Goal: Task Accomplishment & Management: Use online tool/utility

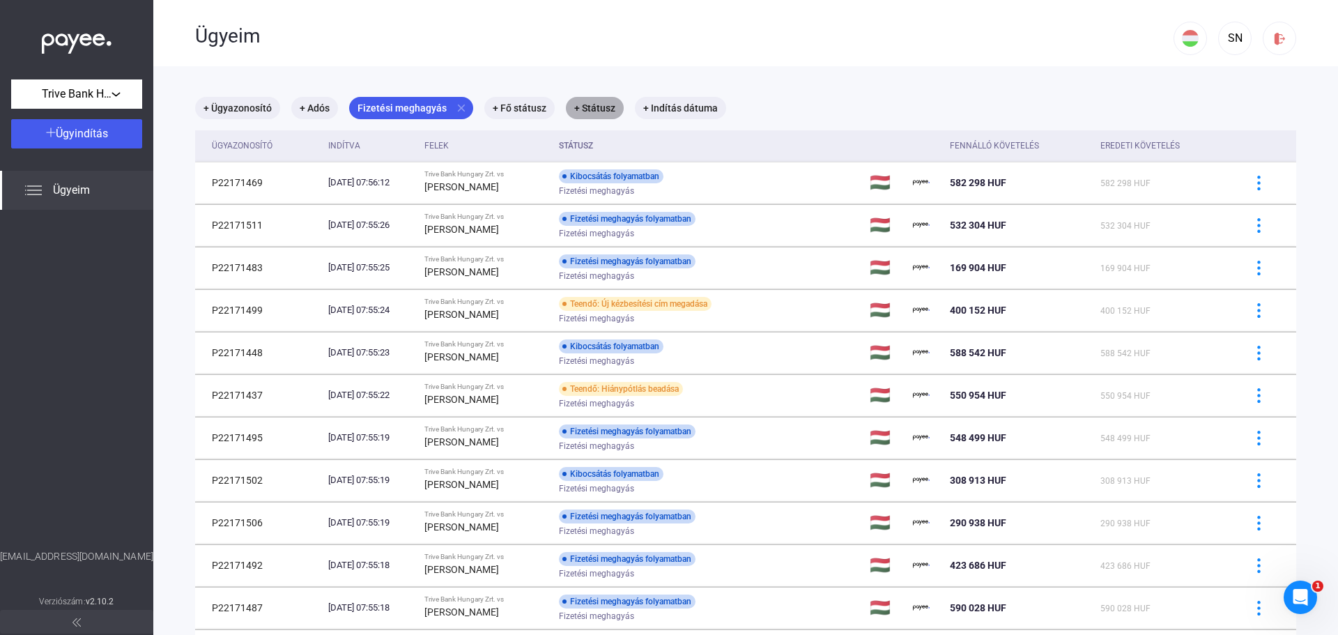
click at [597, 105] on mat-chip "+ Státusz" at bounding box center [595, 108] width 58 height 22
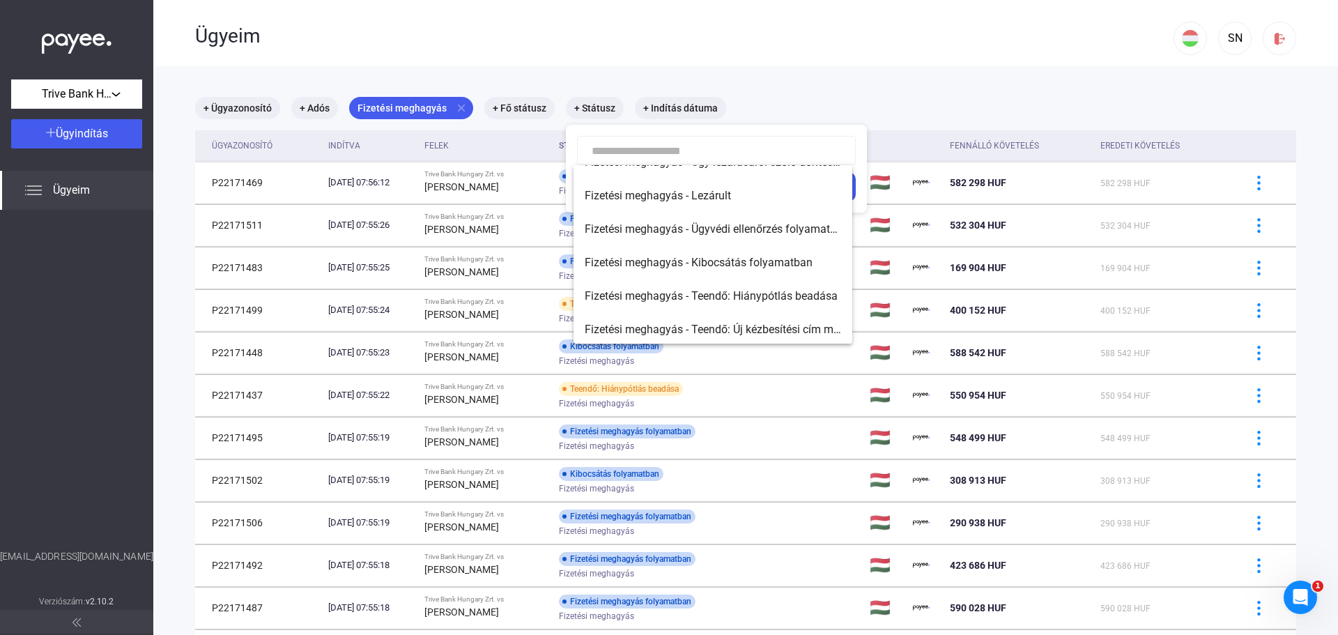
scroll to position [89, 0]
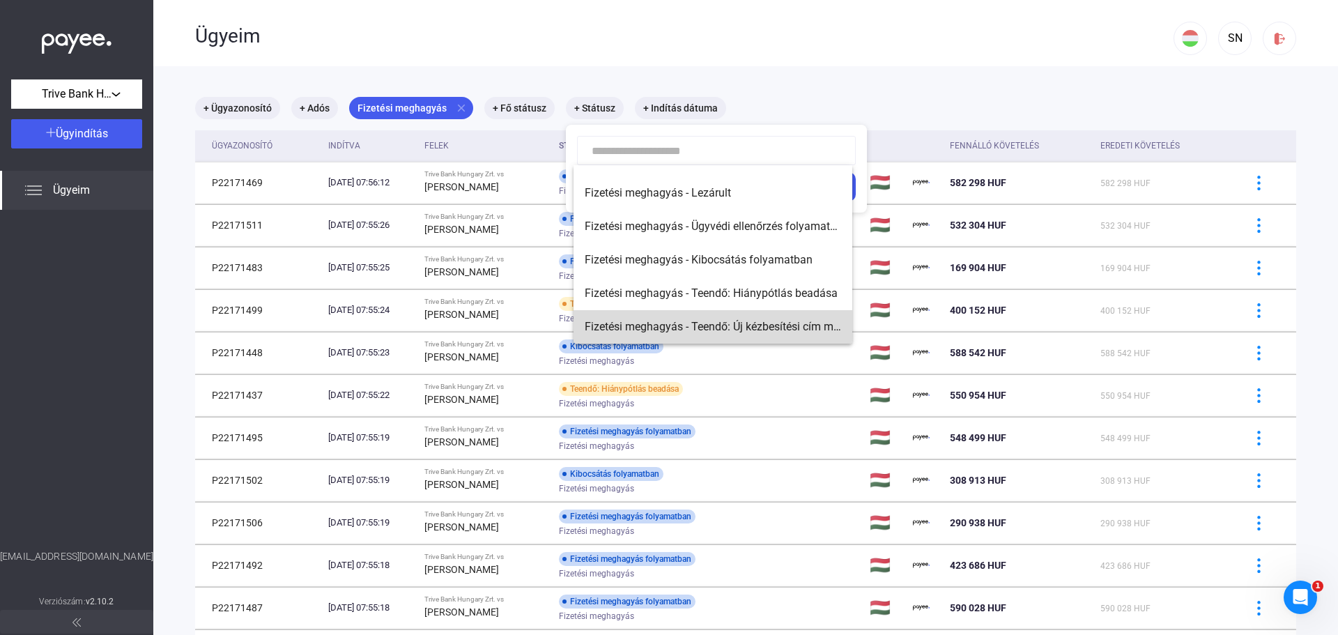
click at [779, 321] on span "Fizetési meghagyás - Teendő: Új kézbesítési cím megadása" at bounding box center [713, 327] width 257 height 17
type input "**********"
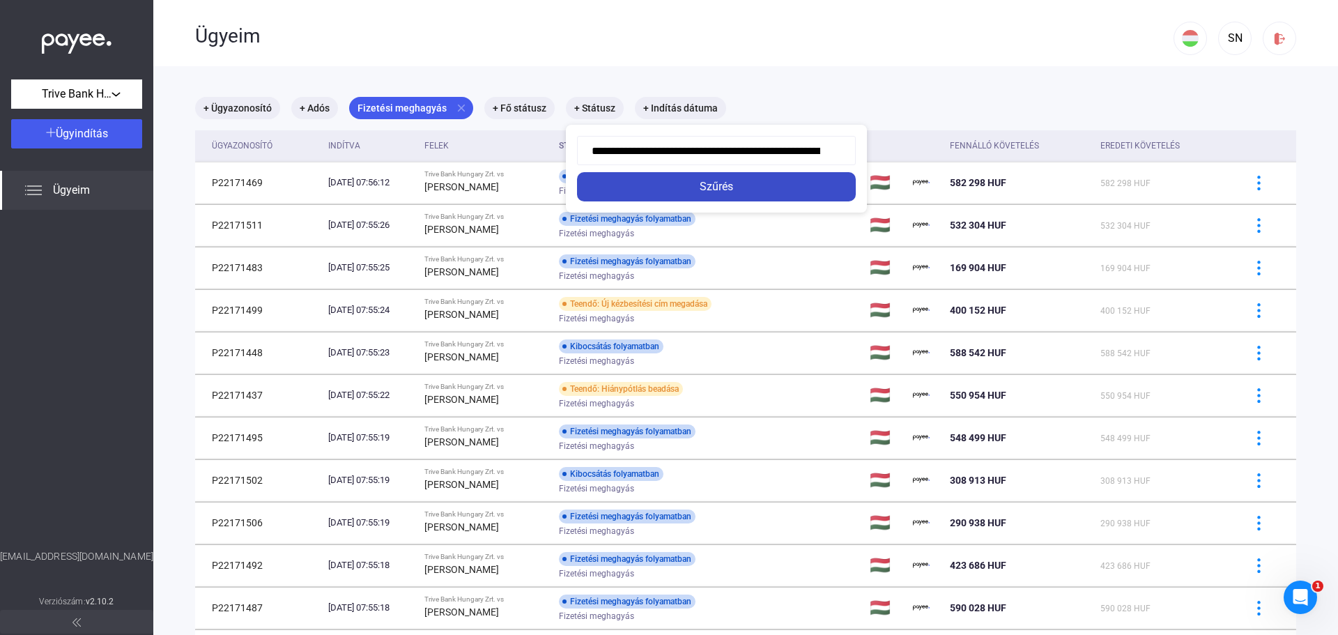
click at [755, 187] on div "Szűrés" at bounding box center [716, 186] width 270 height 17
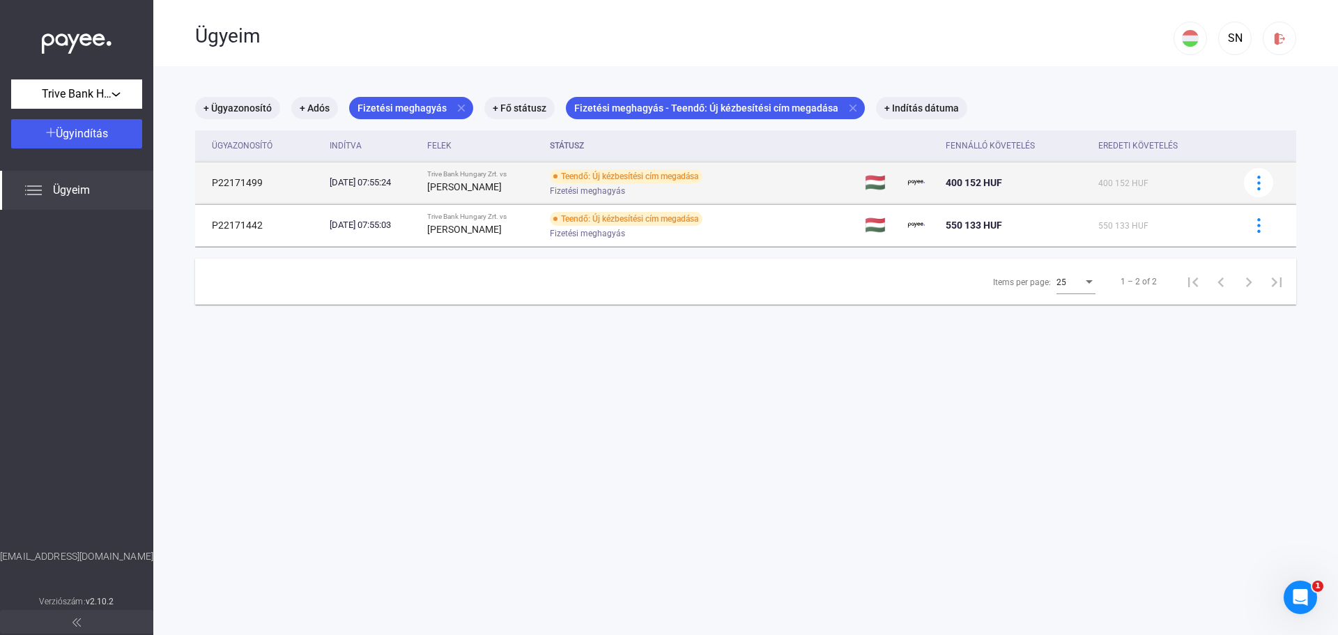
click at [823, 190] on td "Teendő: Új kézbesítési cím megadása Fizetési meghagyás" at bounding box center [701, 183] width 315 height 42
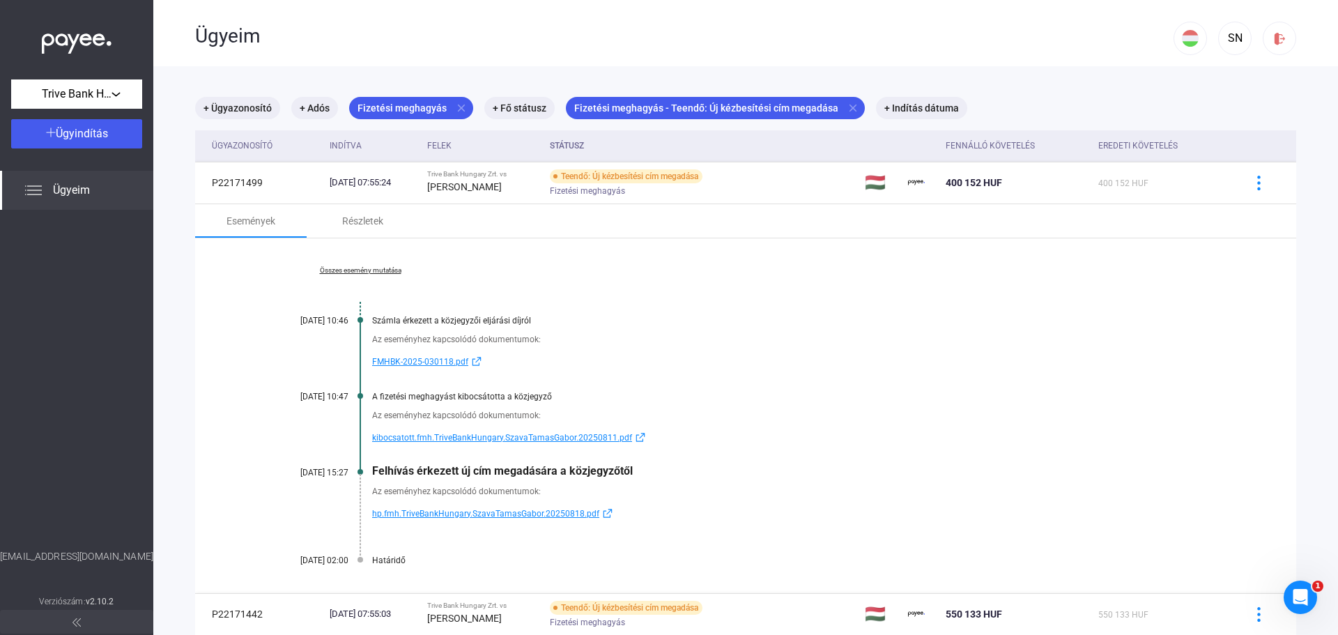
click at [604, 51] on div "Ügyeim" at bounding box center [684, 34] width 979 height 69
click at [848, 105] on mat-icon "close" at bounding box center [853, 108] width 13 height 13
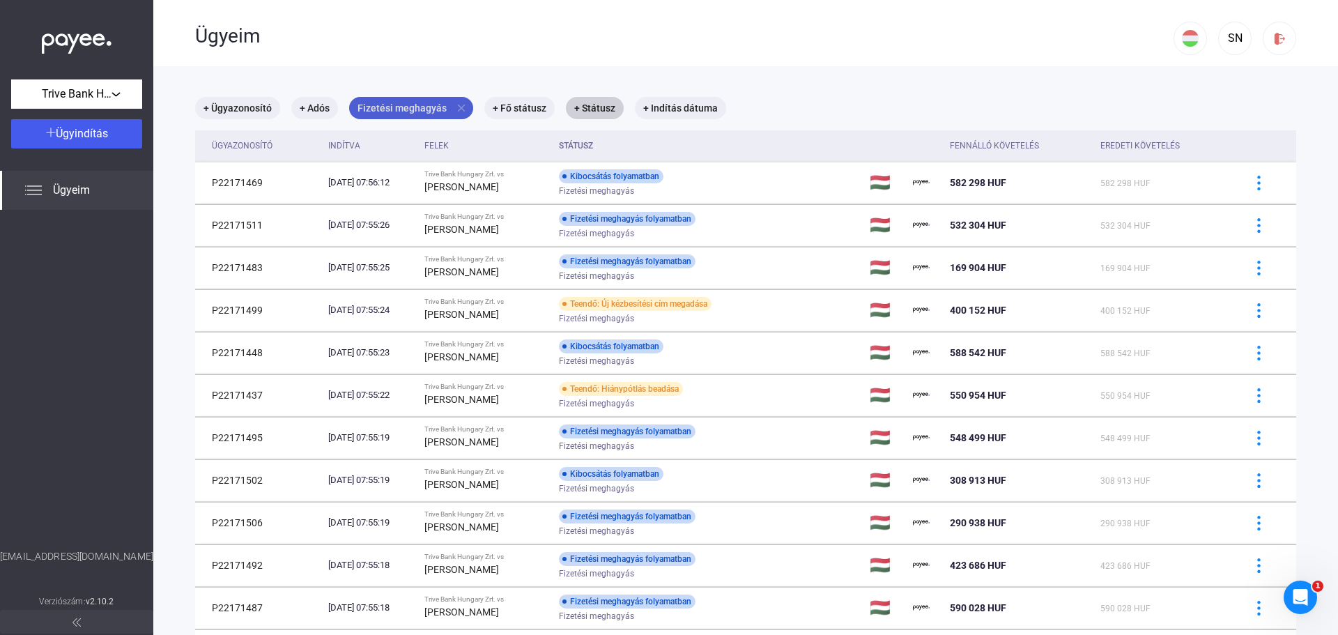
click at [460, 107] on mat-icon "close" at bounding box center [461, 108] width 13 height 13
click at [388, 107] on mat-chip "+ Termék" at bounding box center [378, 108] width 58 height 22
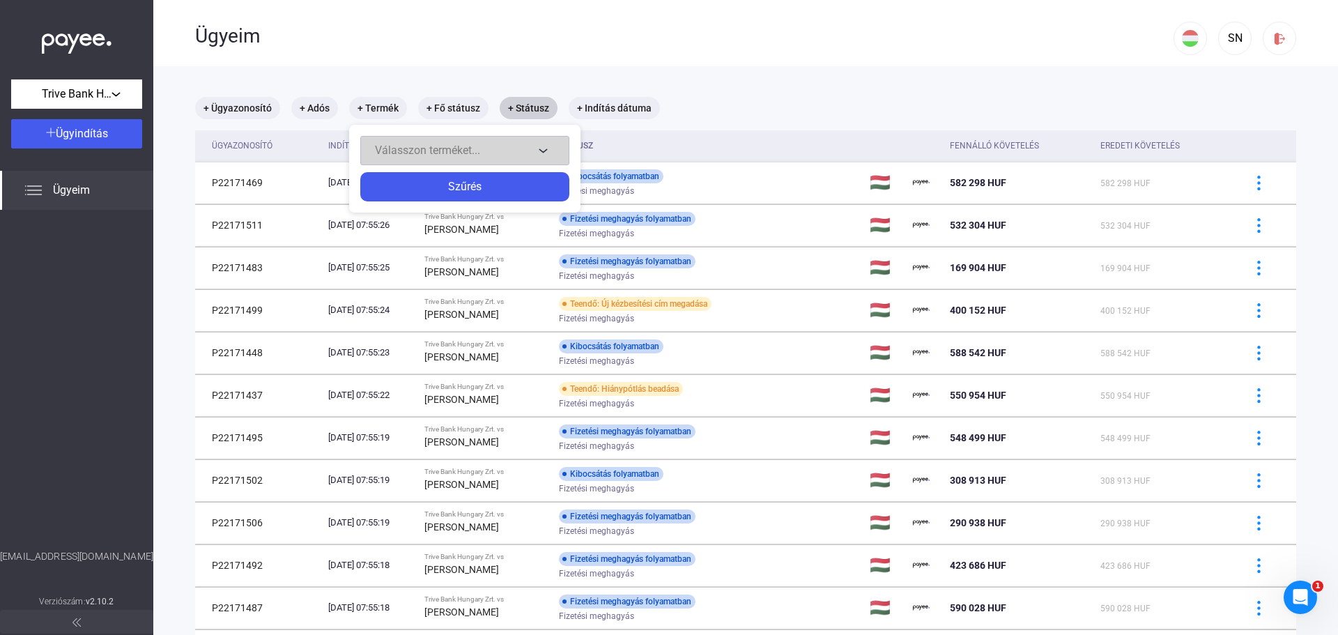
click at [445, 145] on span "Válasszon terméket..." at bounding box center [427, 150] width 105 height 13
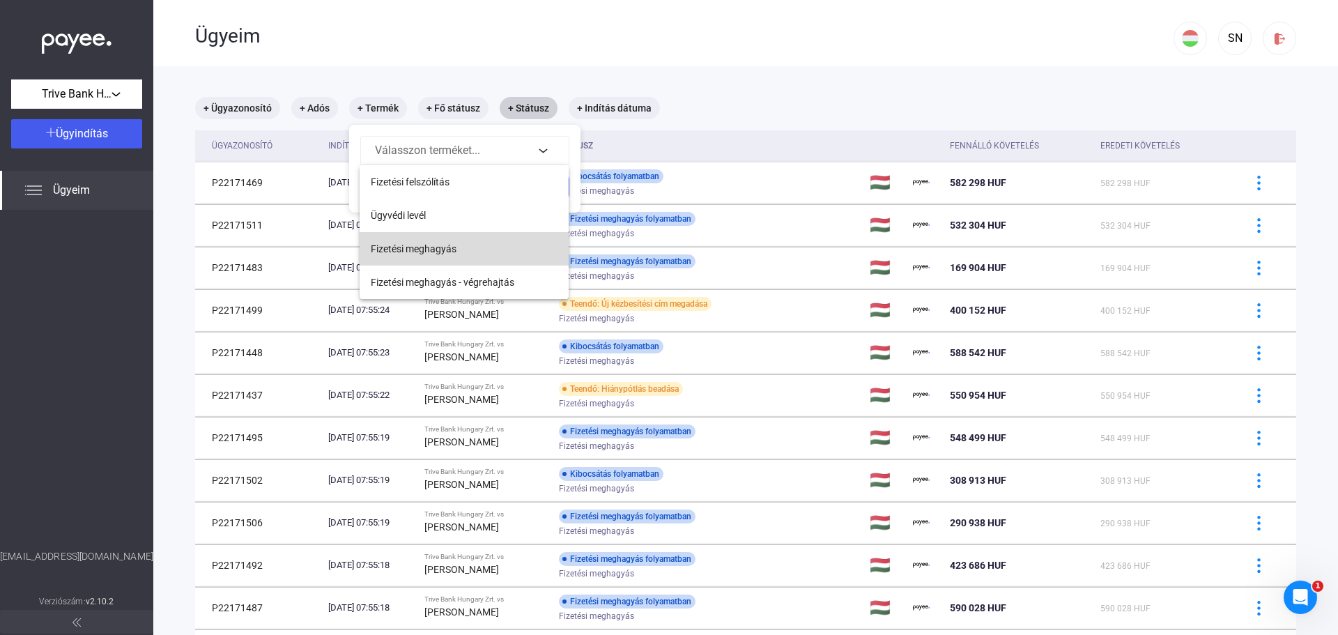
click at [448, 249] on span "Fizetési meghagyás" at bounding box center [414, 248] width 86 height 17
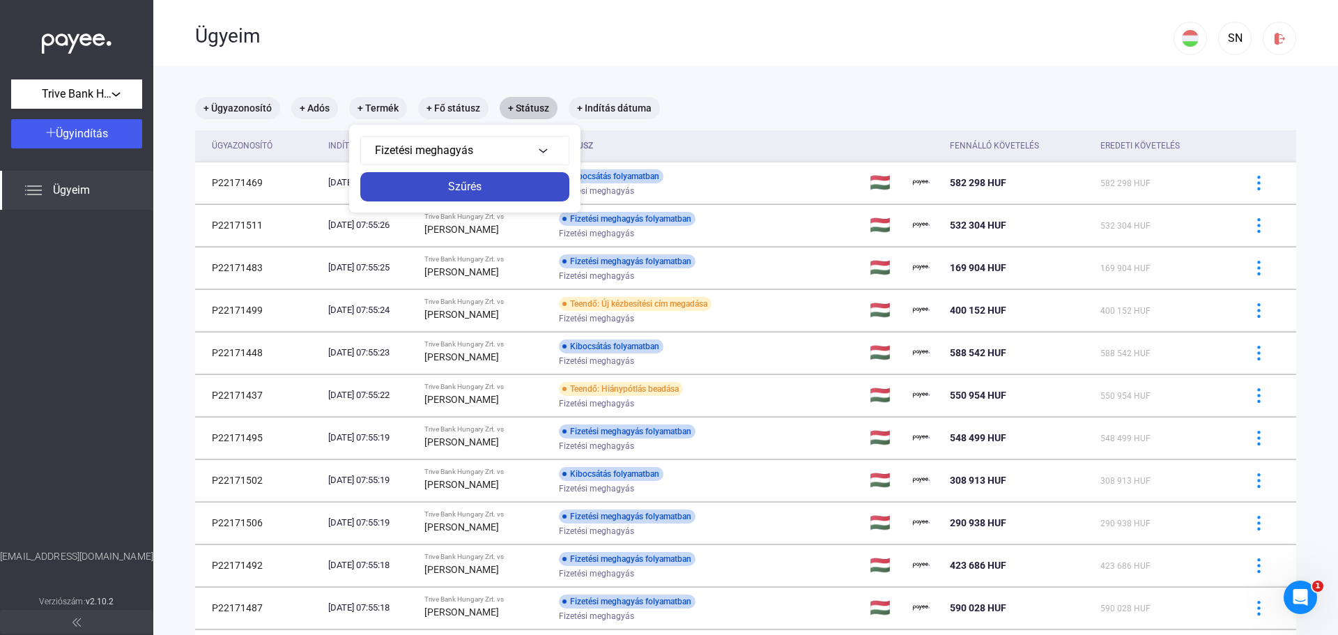
click at [477, 184] on div "Szűrés" at bounding box center [465, 186] width 201 height 17
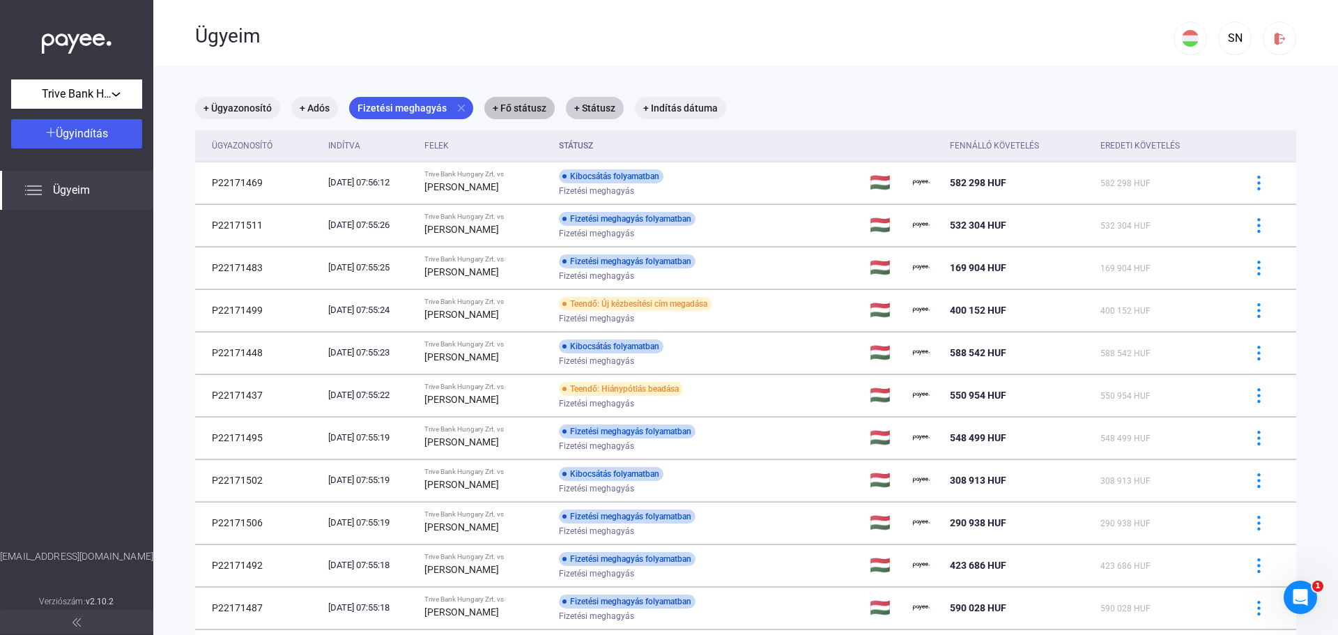
click at [535, 112] on mat-chip "+ Fő státusz" at bounding box center [519, 108] width 70 height 22
click at [565, 153] on div "Válassz..." at bounding box center [554, 150] width 89 height 17
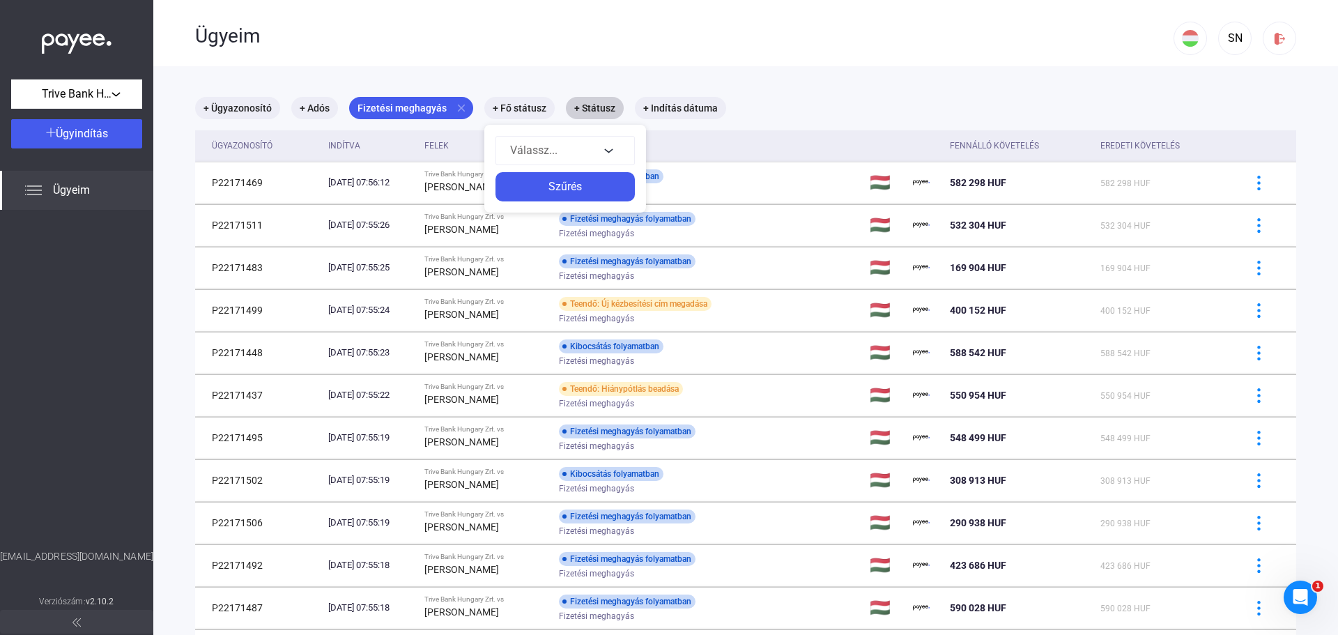
click at [596, 109] on div at bounding box center [669, 317] width 1338 height 635
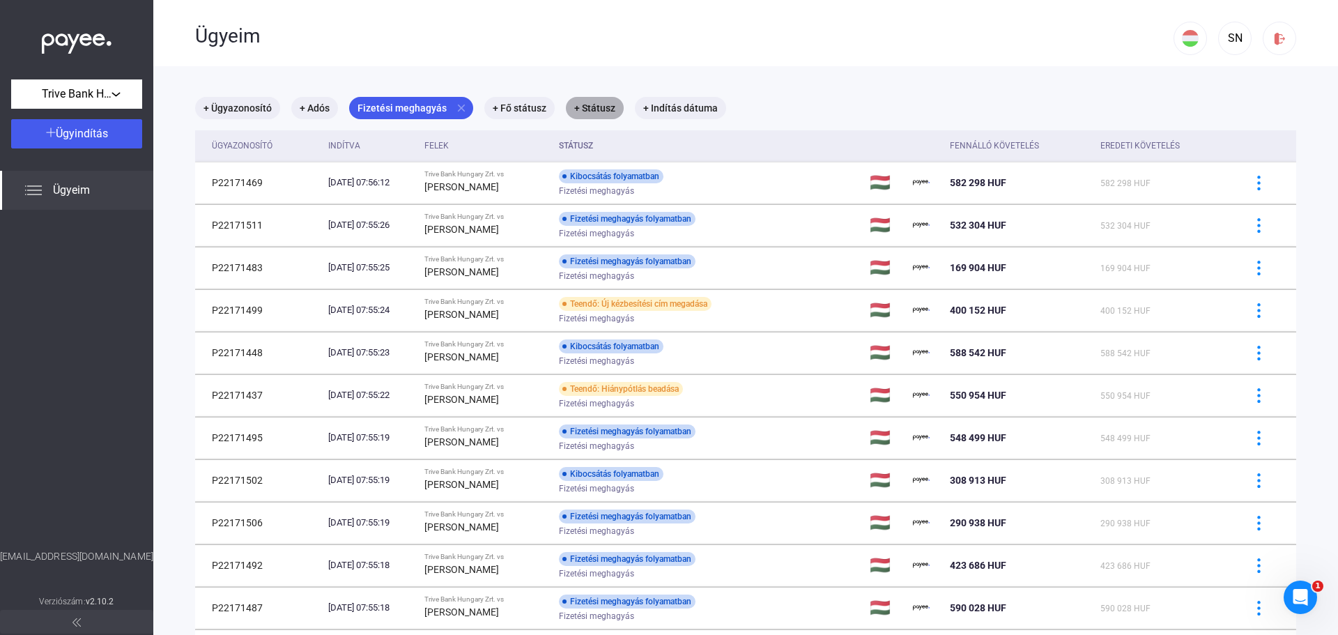
click at [596, 109] on mat-chip "+ Státusz" at bounding box center [595, 108] width 58 height 22
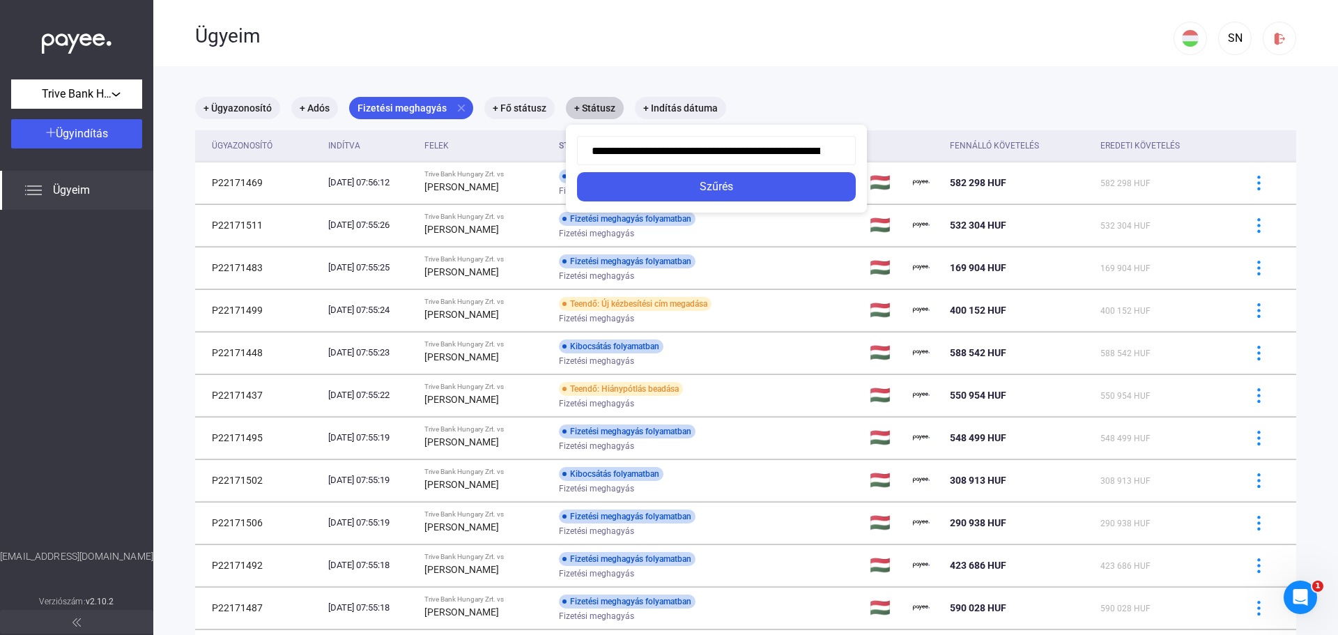
click at [666, 71] on div at bounding box center [669, 317] width 1338 height 635
